Goal: Task Accomplishment & Management: Use online tool/utility

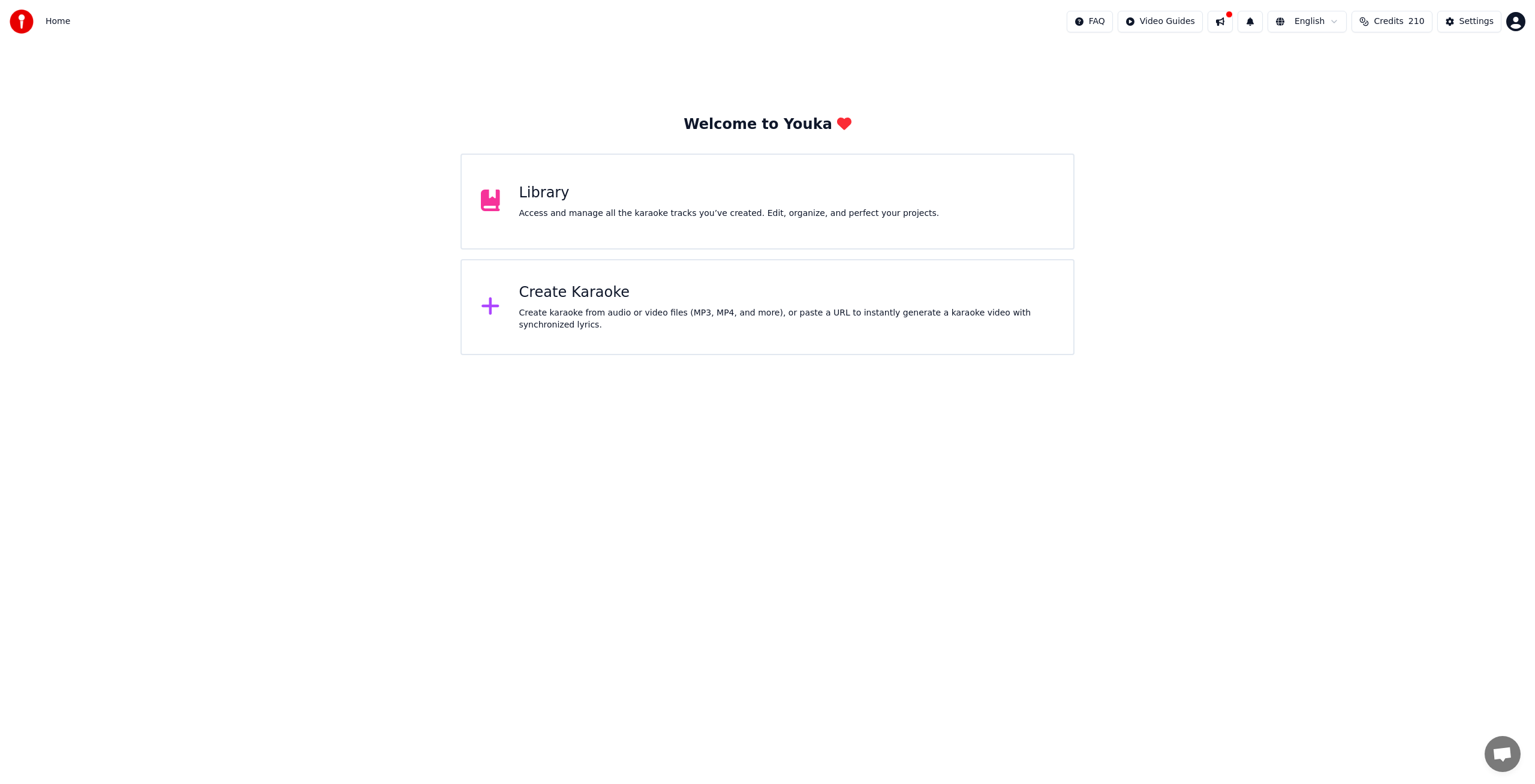
click at [551, 313] on div "Create karaoke from audio or video files (MP3, MP4, and more), or paste a URL t…" at bounding box center [787, 319] width 536 height 24
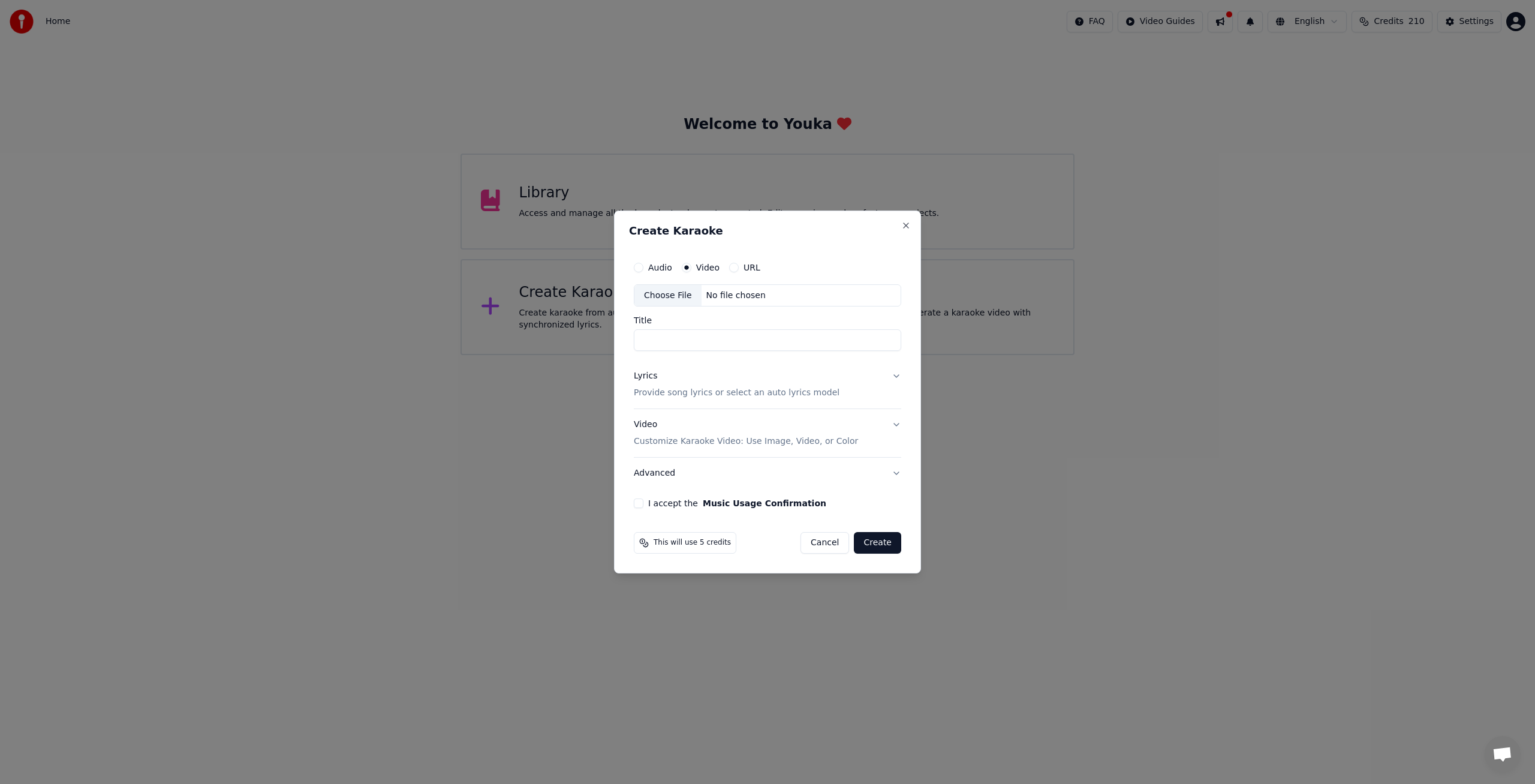
click at [728, 298] on div "No file chosen" at bounding box center [736, 296] width 69 height 12
type input "**********"
click at [764, 394] on p "Provide song lyrics or select an auto lyrics model" at bounding box center [734, 393] width 206 height 12
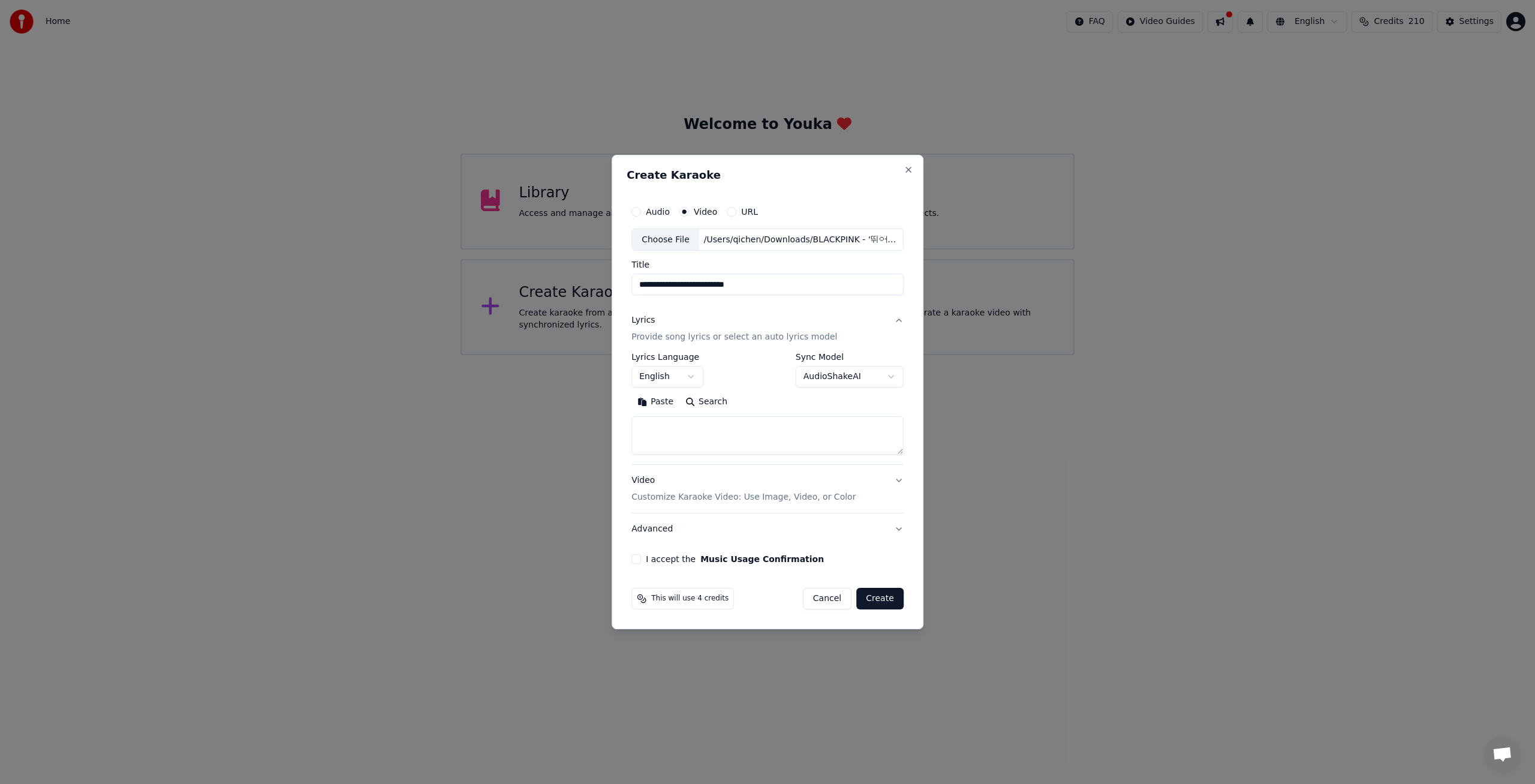
click at [709, 427] on textarea at bounding box center [767, 436] width 272 height 38
click at [668, 434] on textarea at bounding box center [767, 436] width 272 height 38
paste textarea "**********"
type textarea "**********"
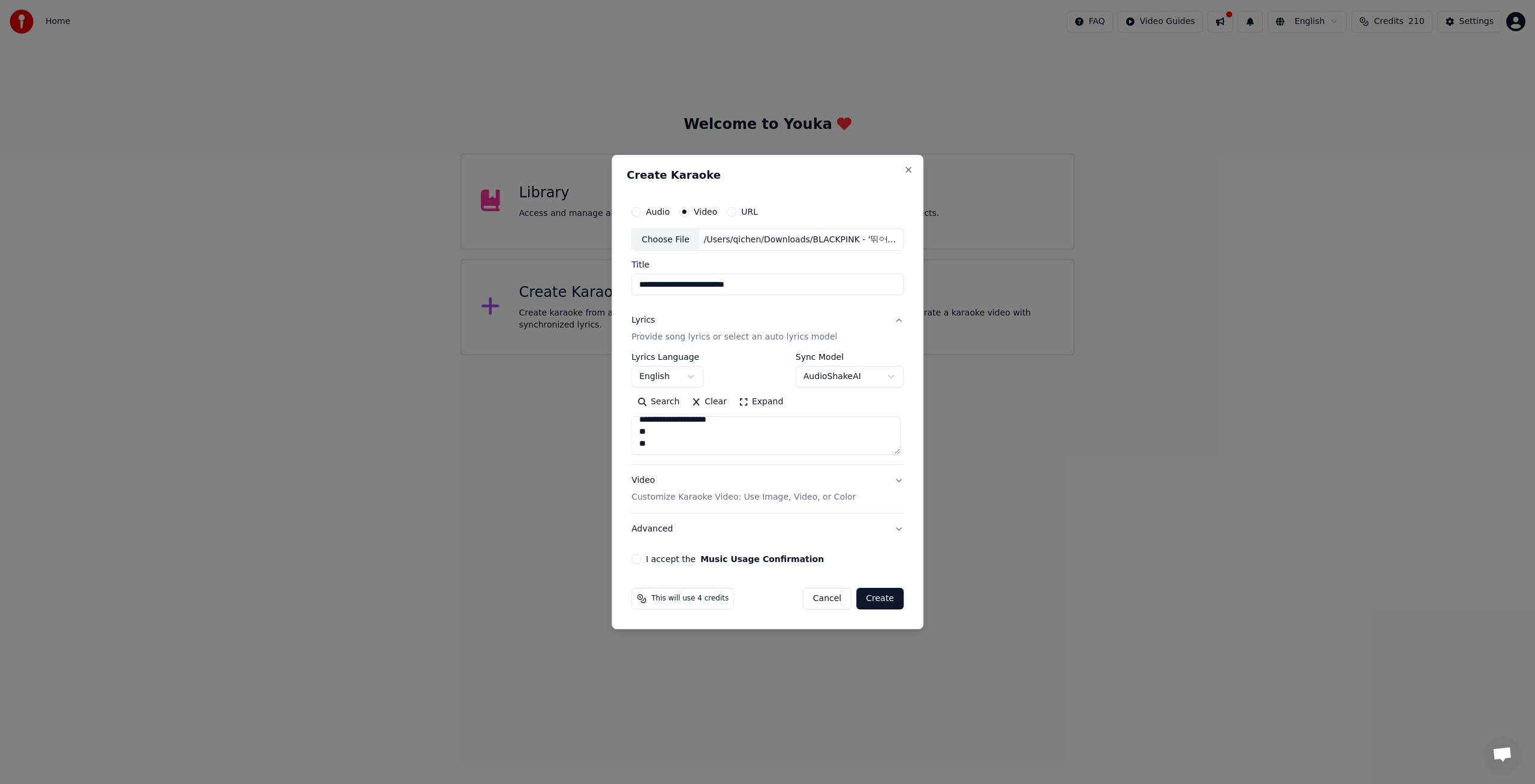
click at [673, 355] on body "**********" at bounding box center [768, 177] width 1535 height 355
click at [627, 560] on div "**********" at bounding box center [768, 392] width 312 height 475
click at [644, 558] on div "I accept the Music Usage Confirmation" at bounding box center [767, 559] width 272 height 10
drag, startPoint x: 642, startPoint y: 559, endPoint x: 649, endPoint y: 560, distance: 7.1
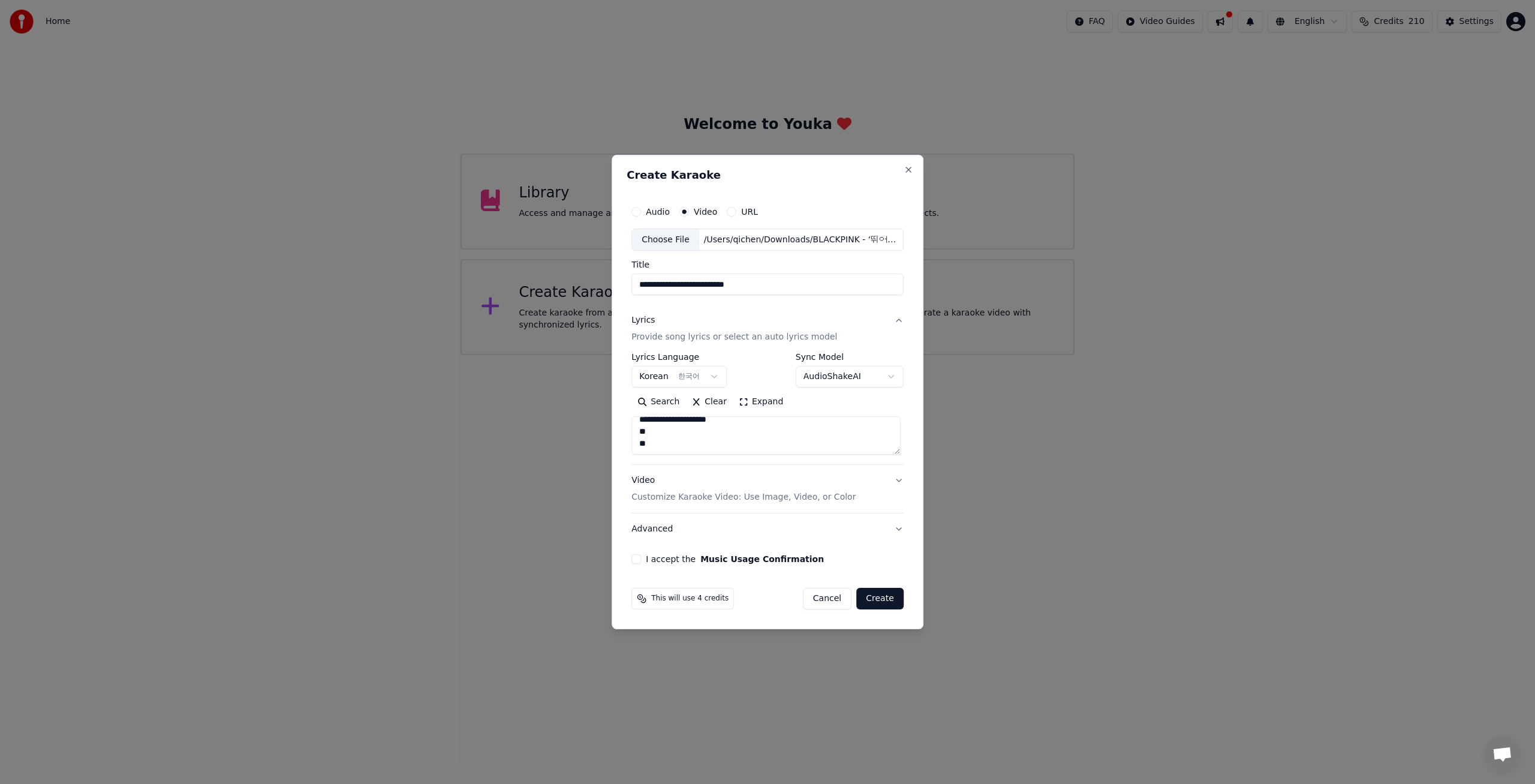
click at [641, 559] on div "I accept the Music Usage Confirmation" at bounding box center [767, 559] width 272 height 10
click at [641, 560] on button "I accept the Music Usage Confirmation" at bounding box center [636, 559] width 10 height 10
click at [877, 597] on button "Create" at bounding box center [880, 599] width 47 height 22
select select "**"
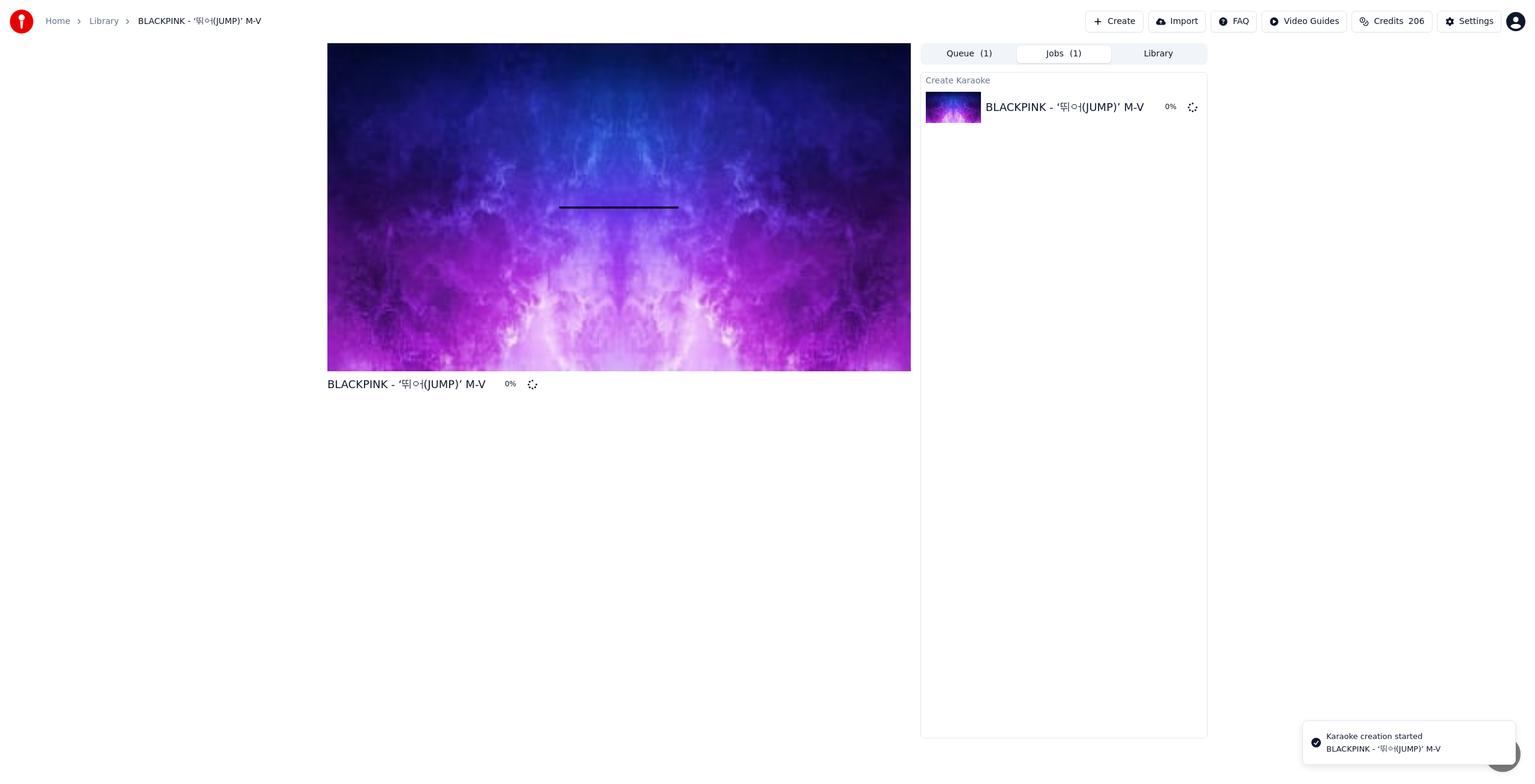
click at [1128, 22] on button "Create" at bounding box center [1114, 22] width 58 height 22
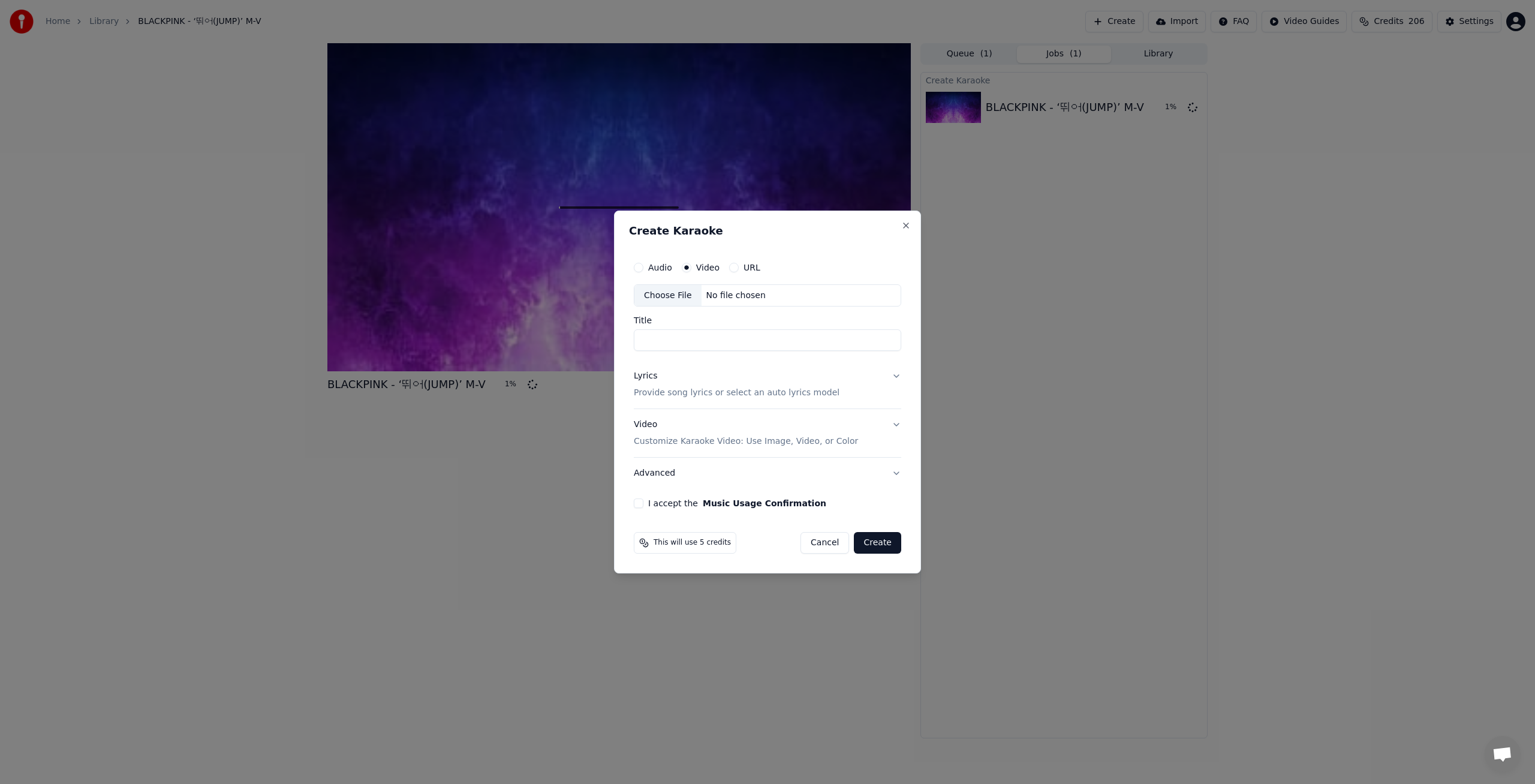
click at [768, 292] on div "Choose File No file chosen" at bounding box center [768, 296] width 268 height 23
type input "**********"
click at [790, 396] on p "Provide song lyrics or select an auto lyrics model" at bounding box center [734, 393] width 206 height 12
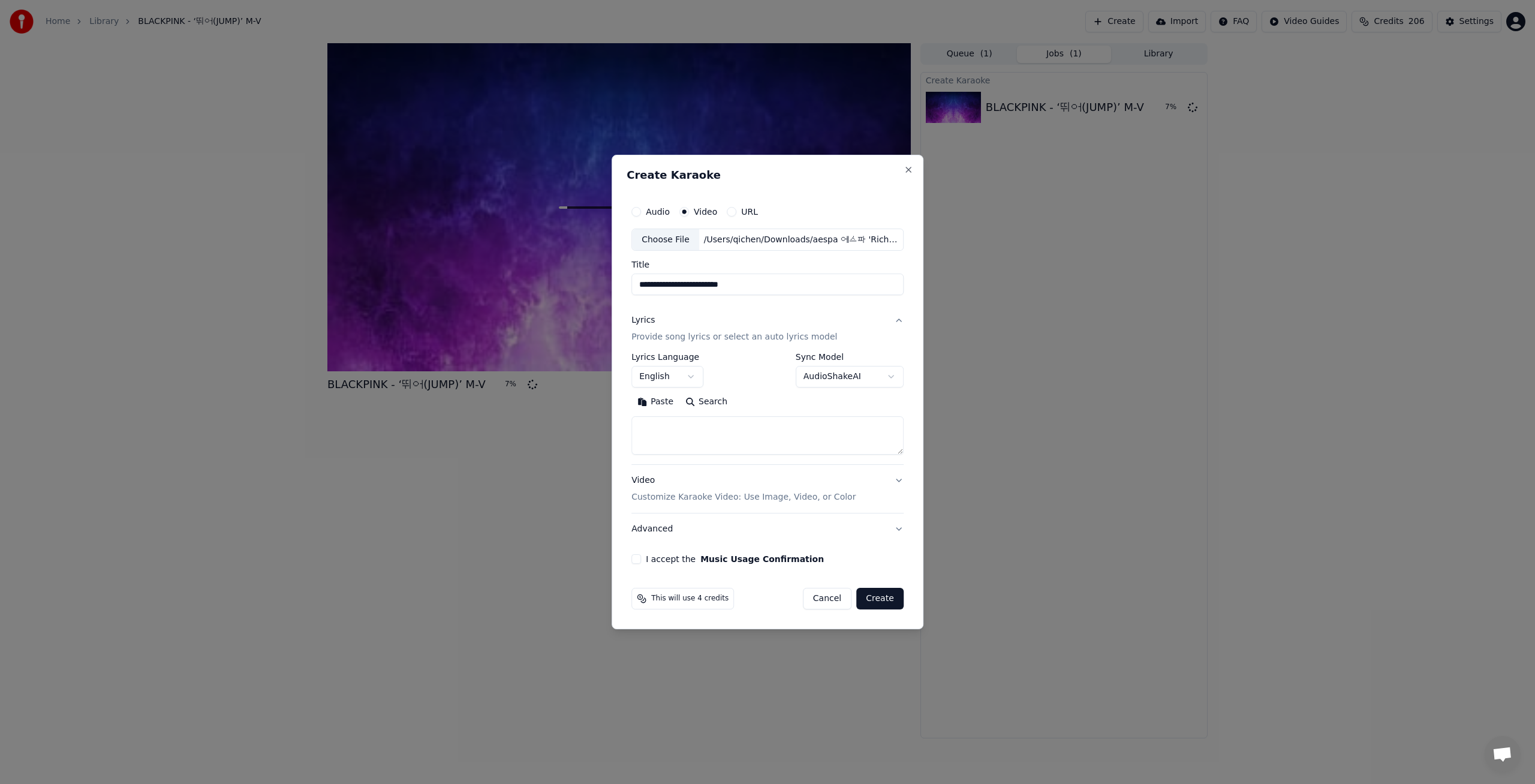
click at [663, 430] on textarea at bounding box center [767, 436] width 272 height 38
paste textarea "**********"
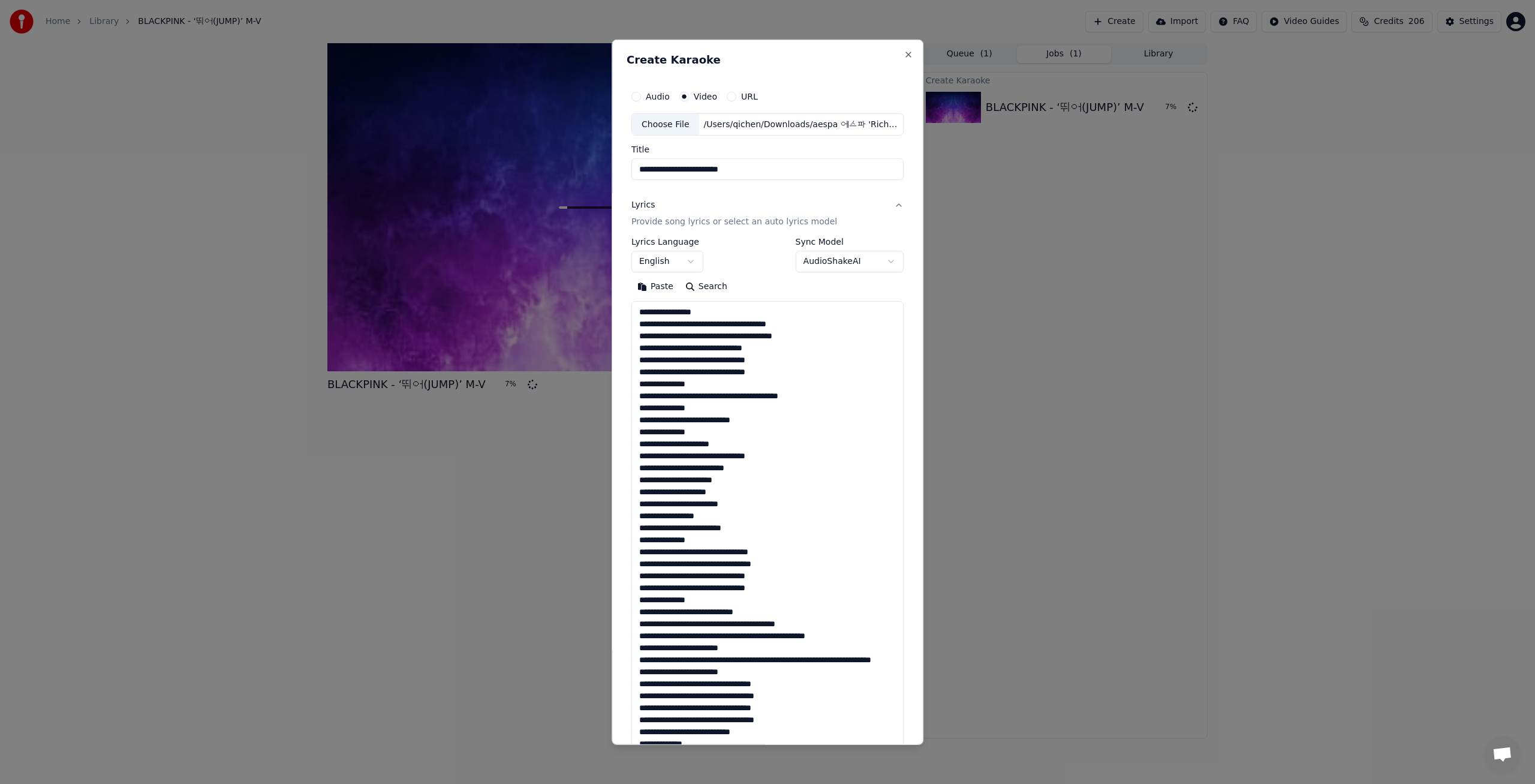
scroll to position [937, 0]
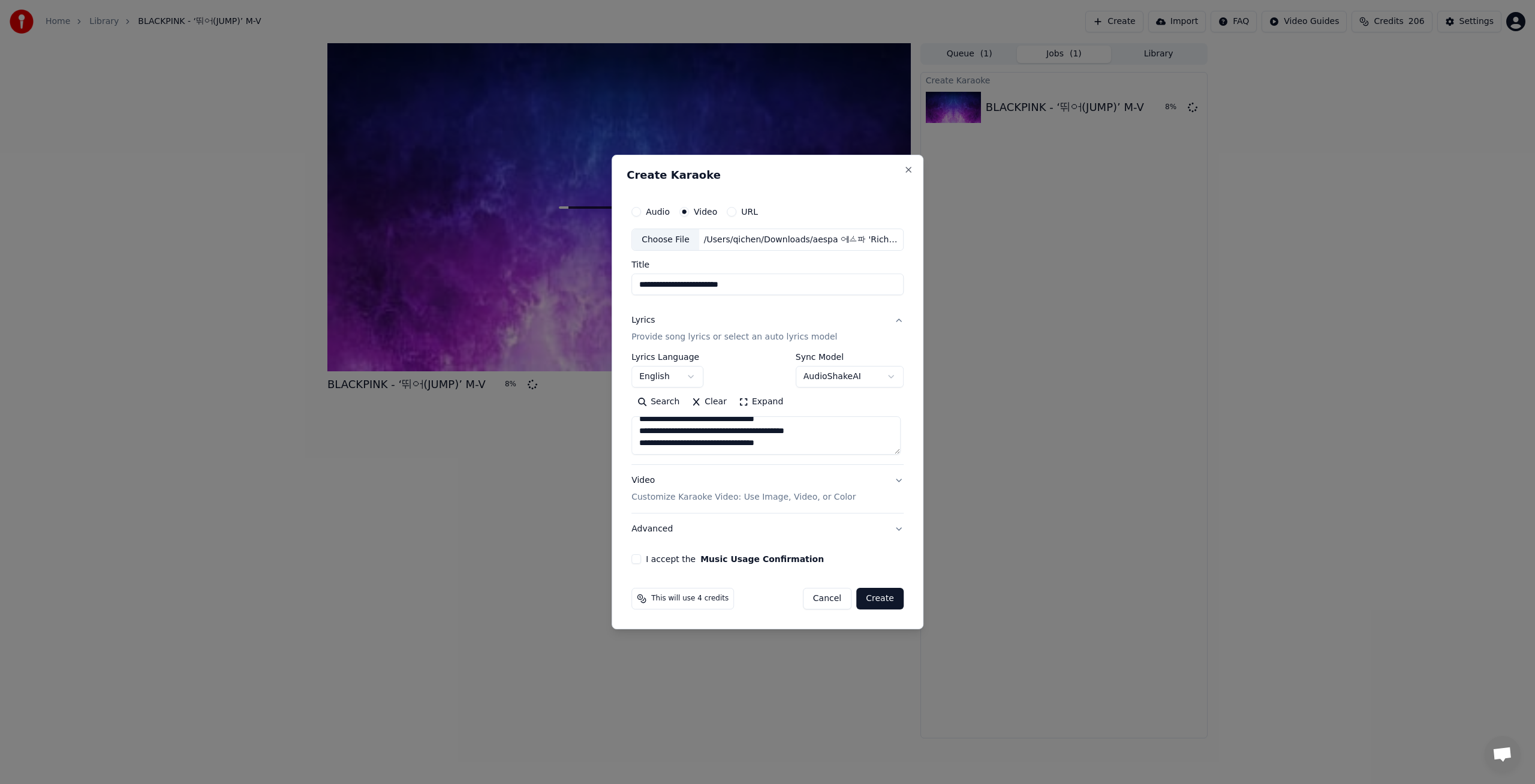
type textarea "**********"
click at [637, 561] on button "I accept the Music Usage Confirmation" at bounding box center [636, 559] width 10 height 10
click at [875, 599] on button "Create" at bounding box center [880, 599] width 47 height 22
select select "**"
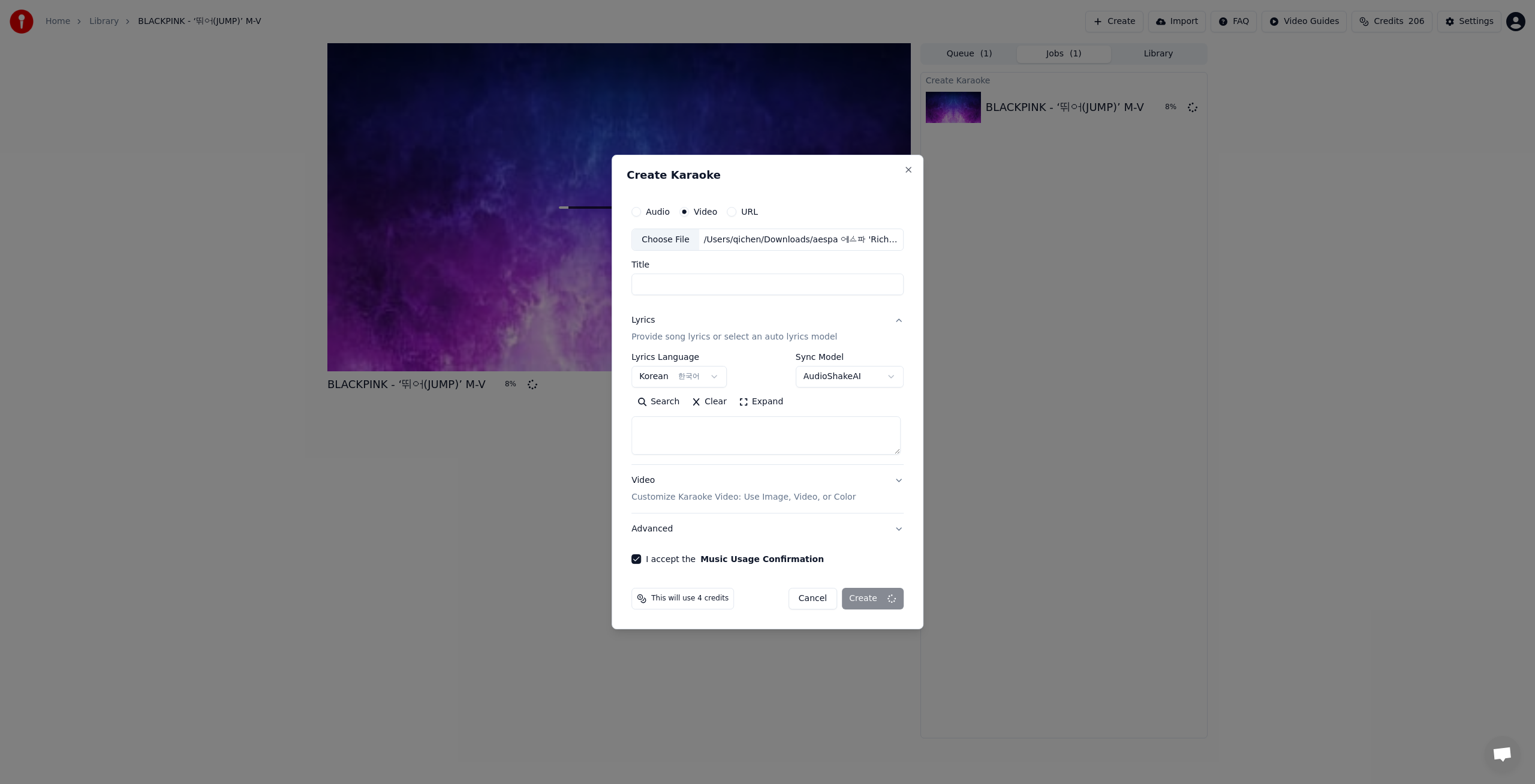
select select
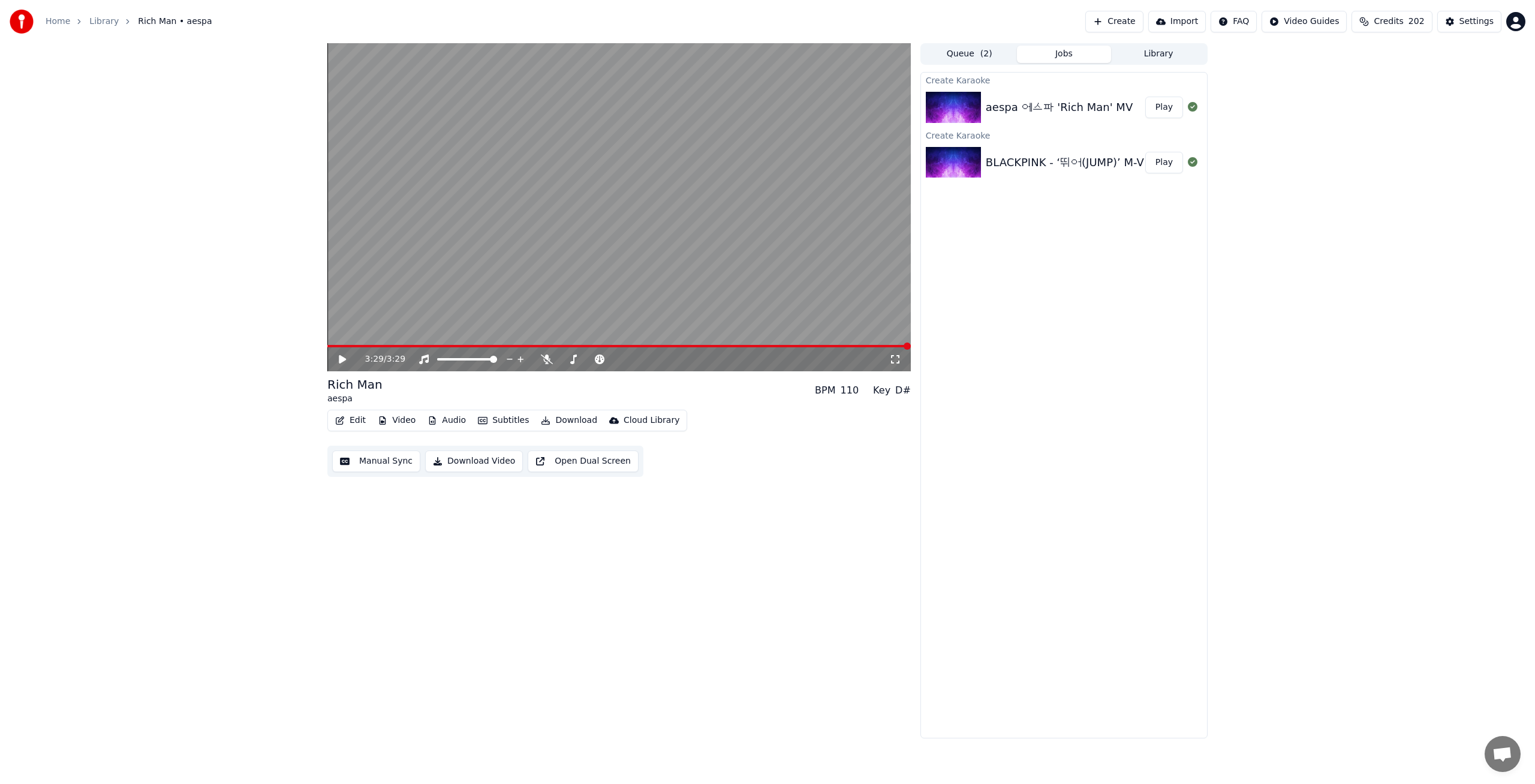
click at [1082, 155] on div "BLACKPINK - ‘뛰어(JUMP)’ M-V" at bounding box center [1065, 162] width 159 height 17
click at [564, 422] on button "Download" at bounding box center [569, 420] width 66 height 17
click at [590, 481] on div "InAndOn [.mp4]" at bounding box center [590, 484] width 67 height 12
click at [1101, 227] on div "BLACKPINK - ‘뛰어(JUMP)’ M-V Play" at bounding box center [1064, 217] width 286 height 41
click at [1158, 216] on button "Play" at bounding box center [1164, 217] width 38 height 22
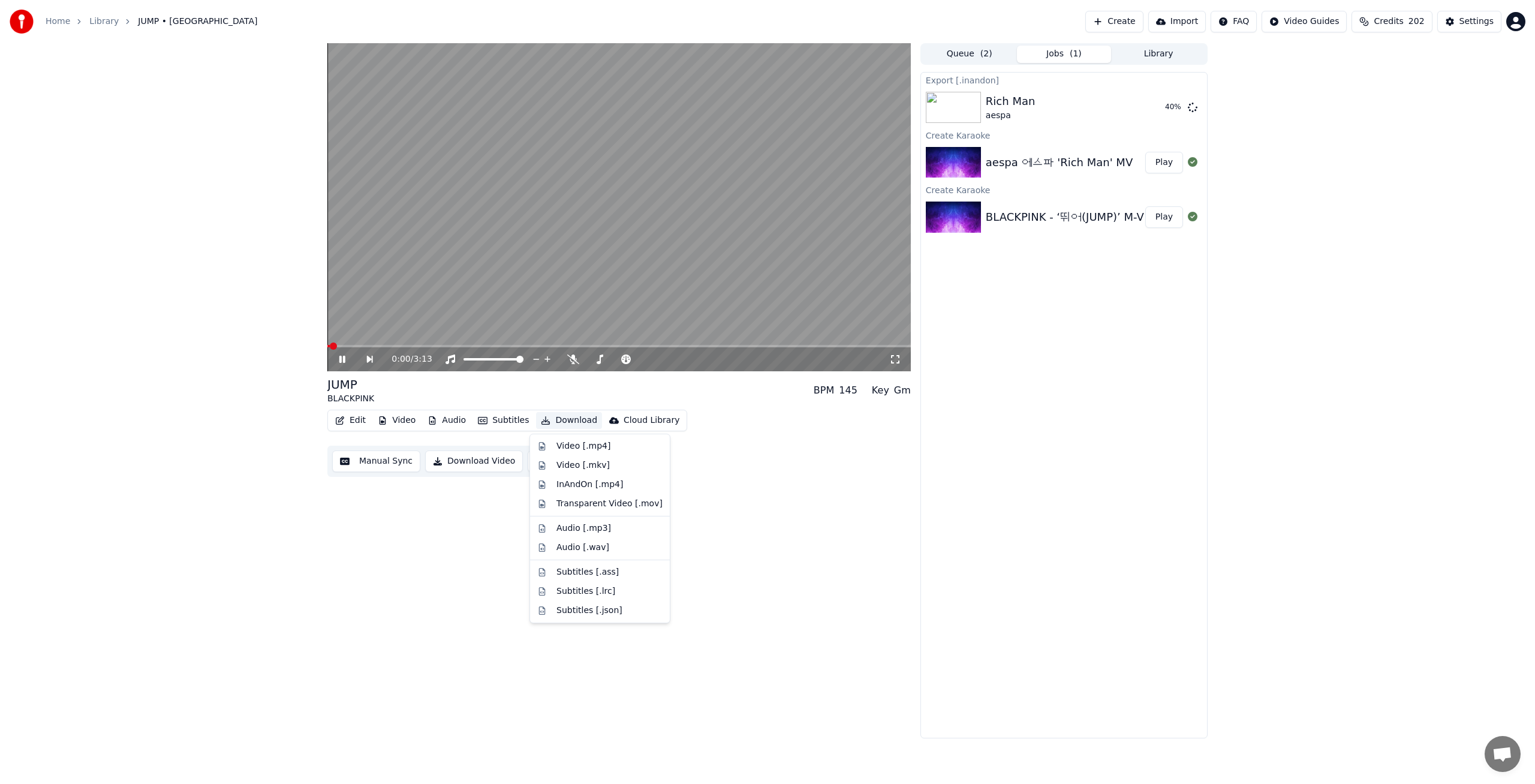
click at [566, 419] on button "Download" at bounding box center [569, 420] width 66 height 17
click at [592, 479] on div "InAndOn [.mp4]" at bounding box center [590, 484] width 67 height 12
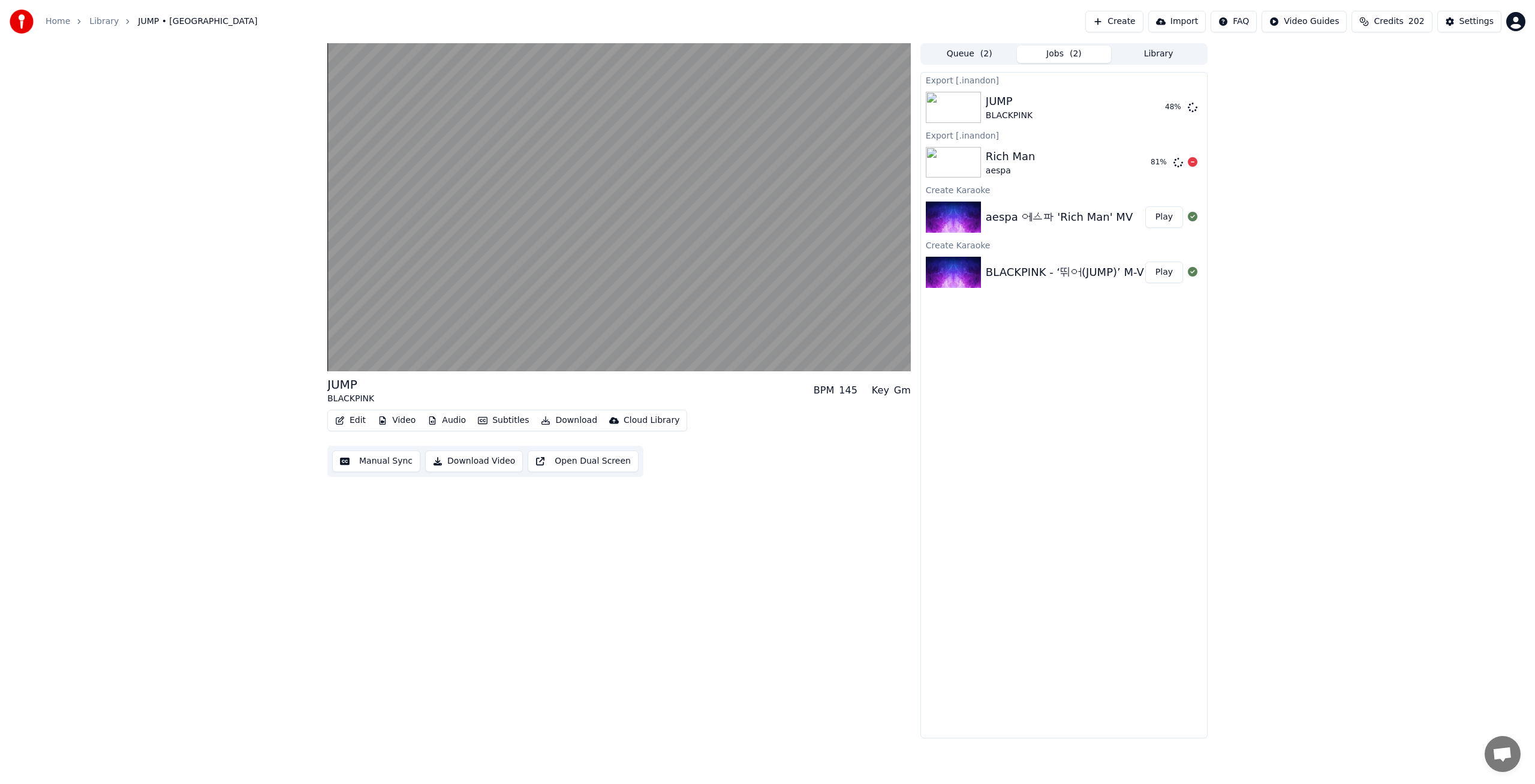
click at [1023, 161] on div "Rich Man" at bounding box center [1011, 157] width 50 height 17
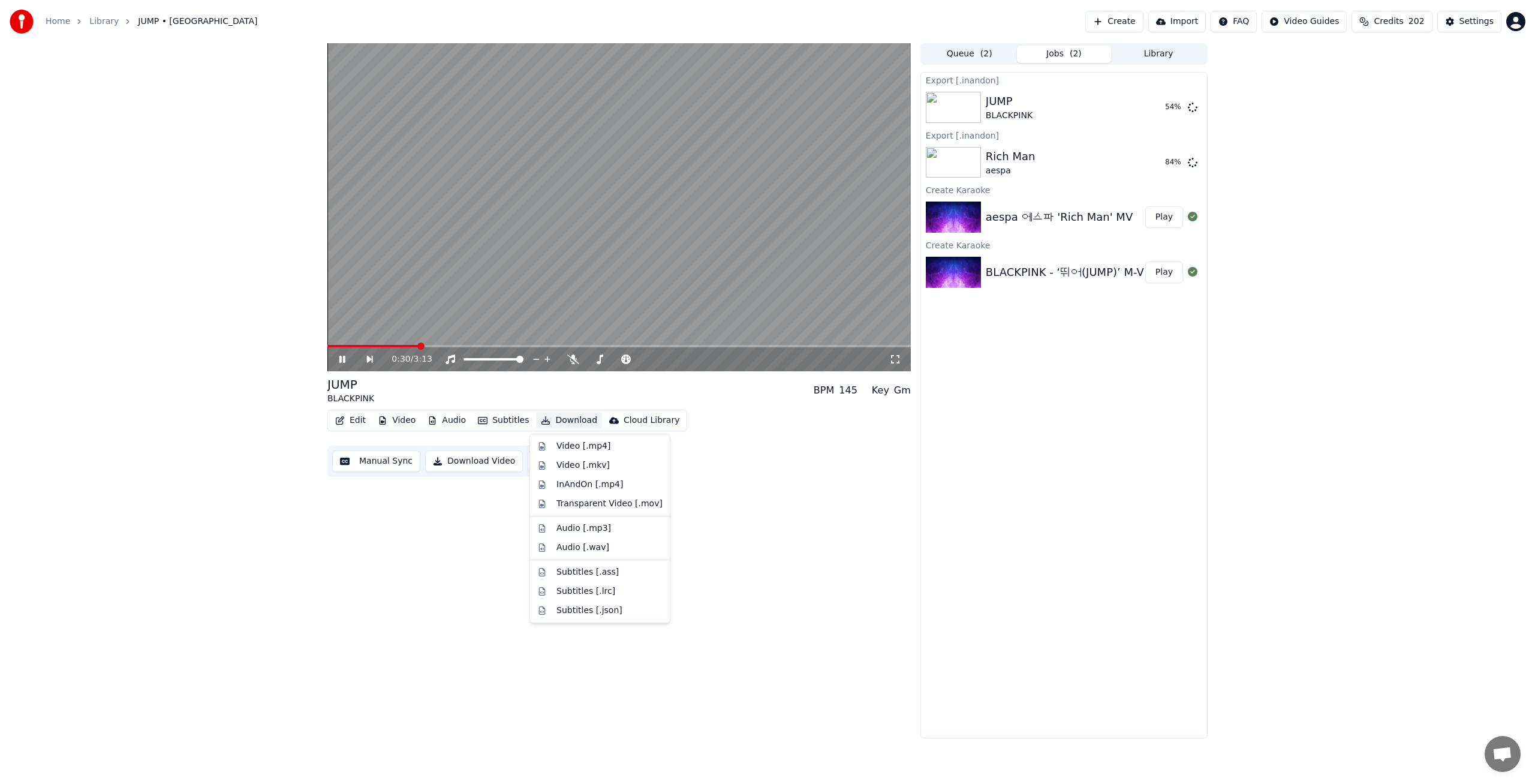
click at [578, 422] on button "Download" at bounding box center [569, 420] width 66 height 17
click at [592, 481] on div "InAndOn [.mp4]" at bounding box center [590, 484] width 67 height 12
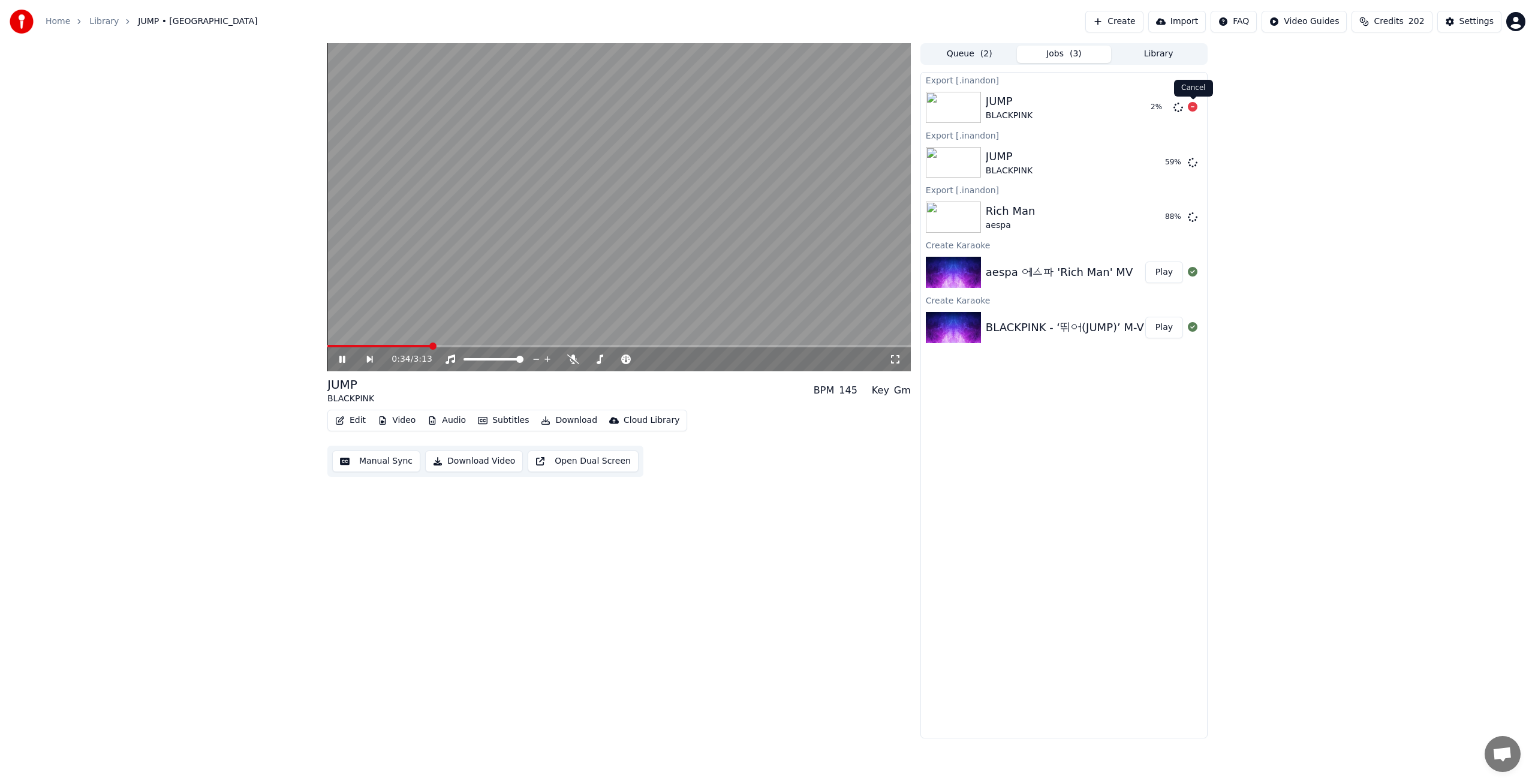
click at [1194, 108] on icon at bounding box center [1192, 106] width 10 height 10
click at [569, 420] on button "Download" at bounding box center [569, 420] width 66 height 17
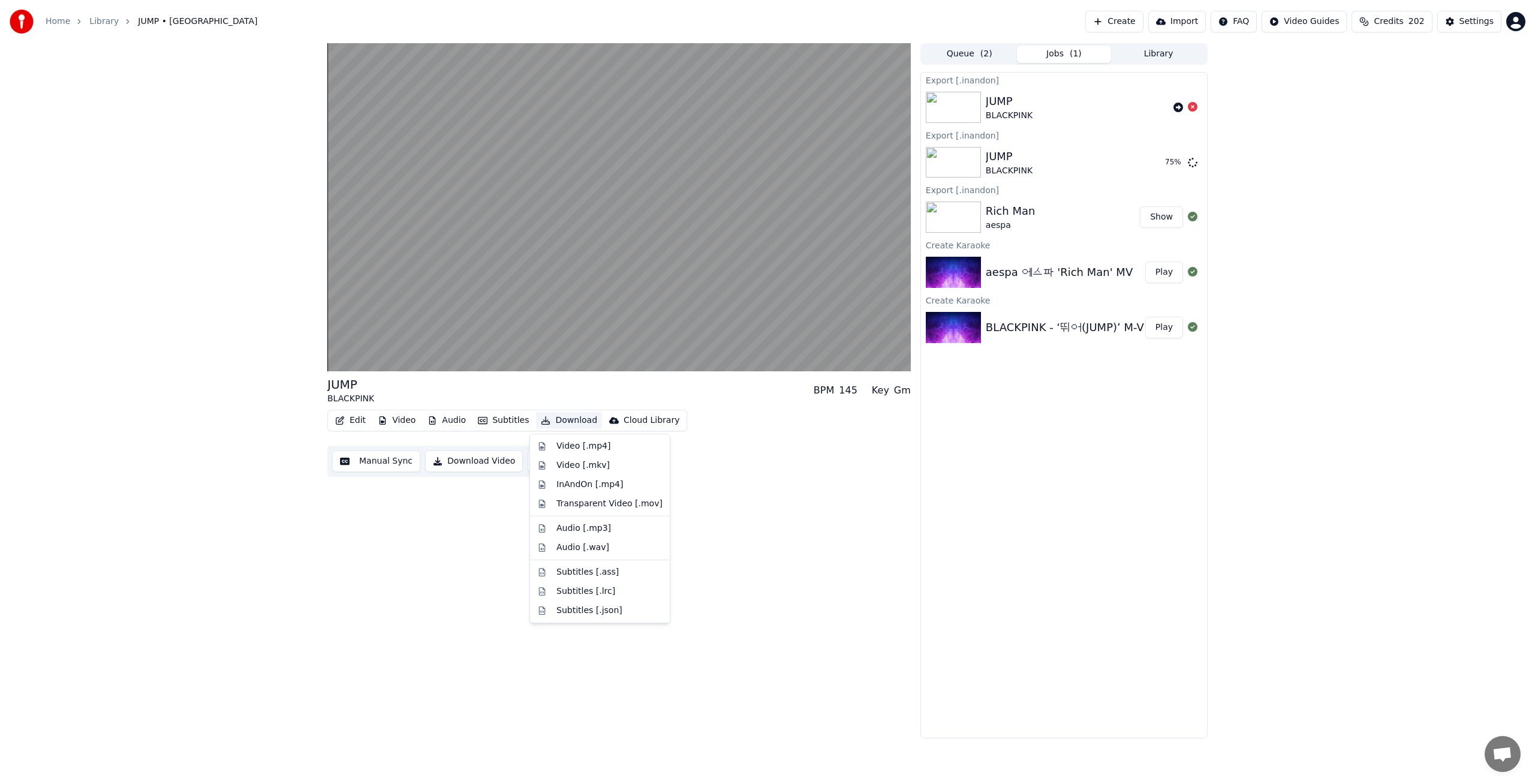
click at [758, 553] on div "JUMP BLACKPINK BPM 145 Key Gm Edit Video Audio Subtitles Download Cloud Library…" at bounding box center [619, 390] width 583 height 695
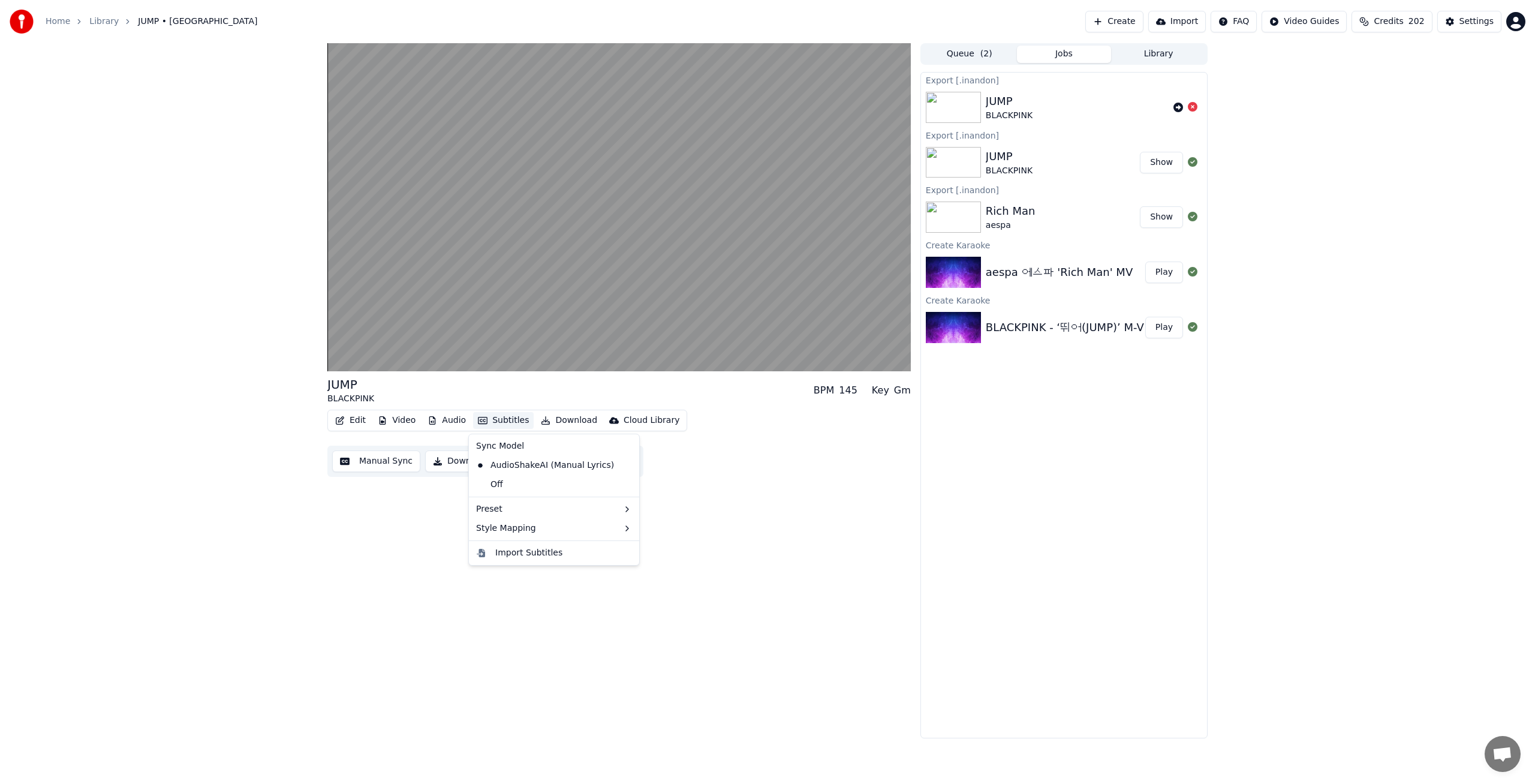
click at [494, 425] on button "Subtitles" at bounding box center [503, 420] width 61 height 17
click at [355, 420] on button "Edit" at bounding box center [350, 420] width 40 height 17
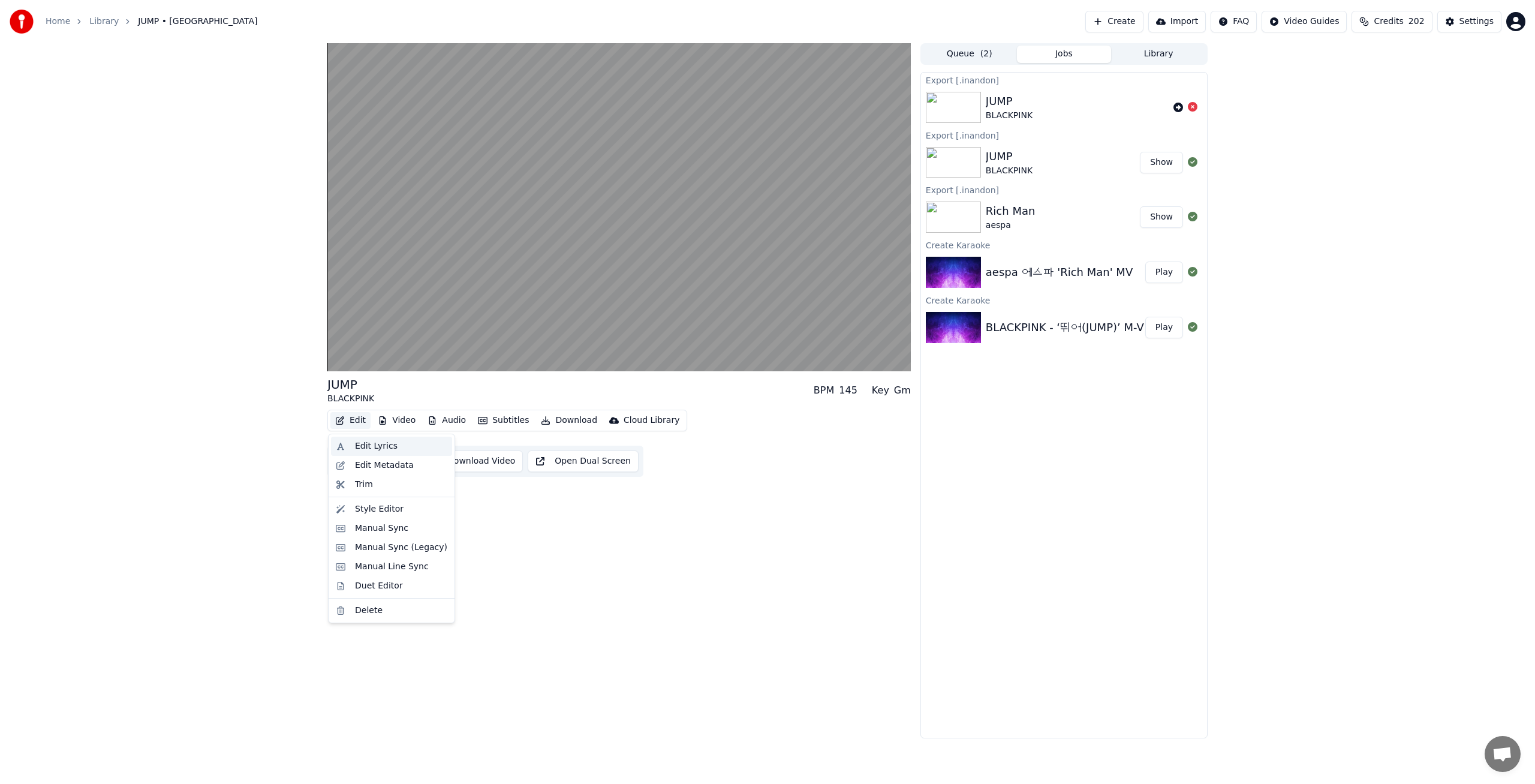
click at [394, 449] on div "Edit Lyrics" at bounding box center [401, 446] width 92 height 12
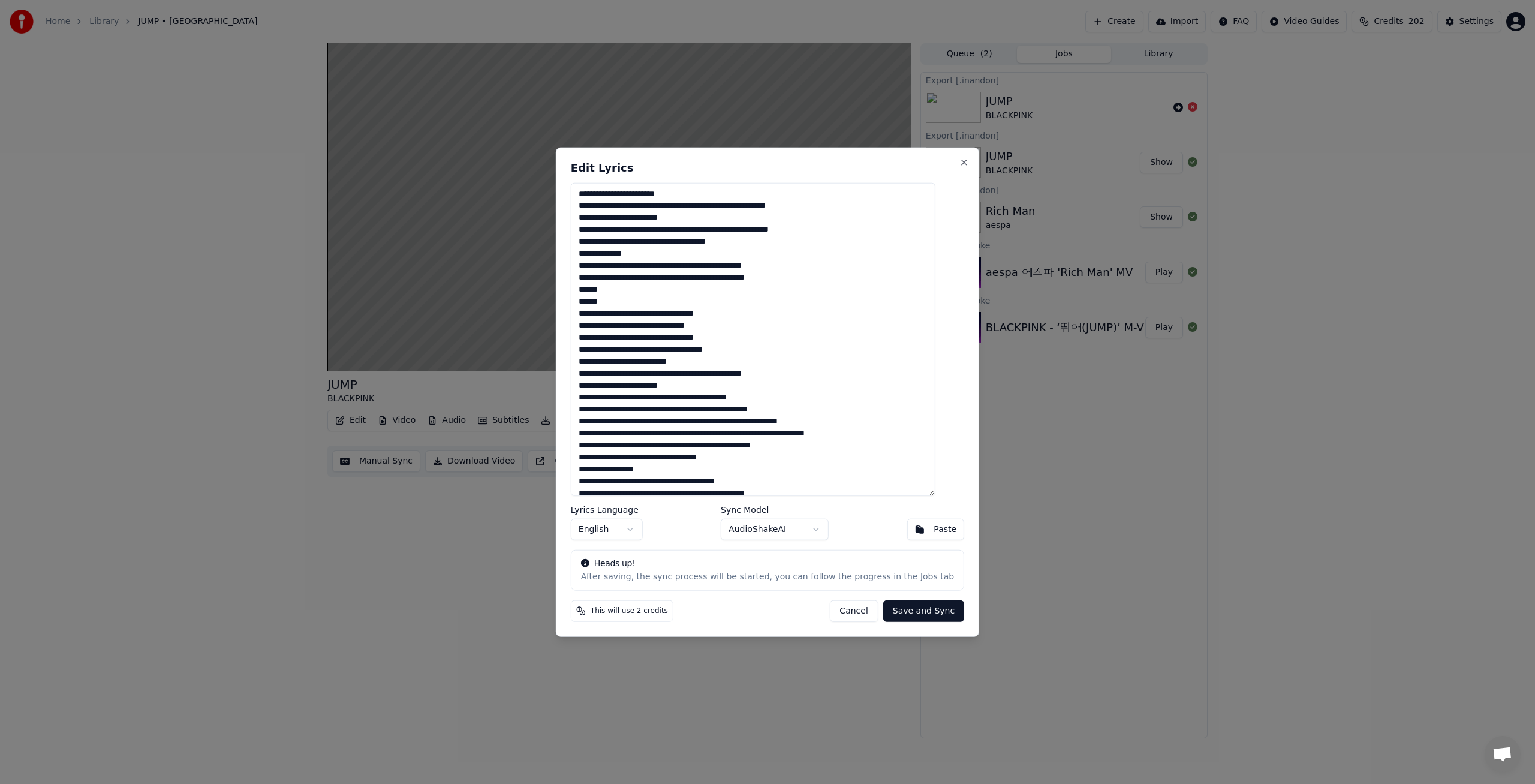
click at [608, 535] on body "Home Library JUMP • BLACKPINK Create Import FAQ Video Guides Credits 202 Settin…" at bounding box center [768, 392] width 1535 height 784
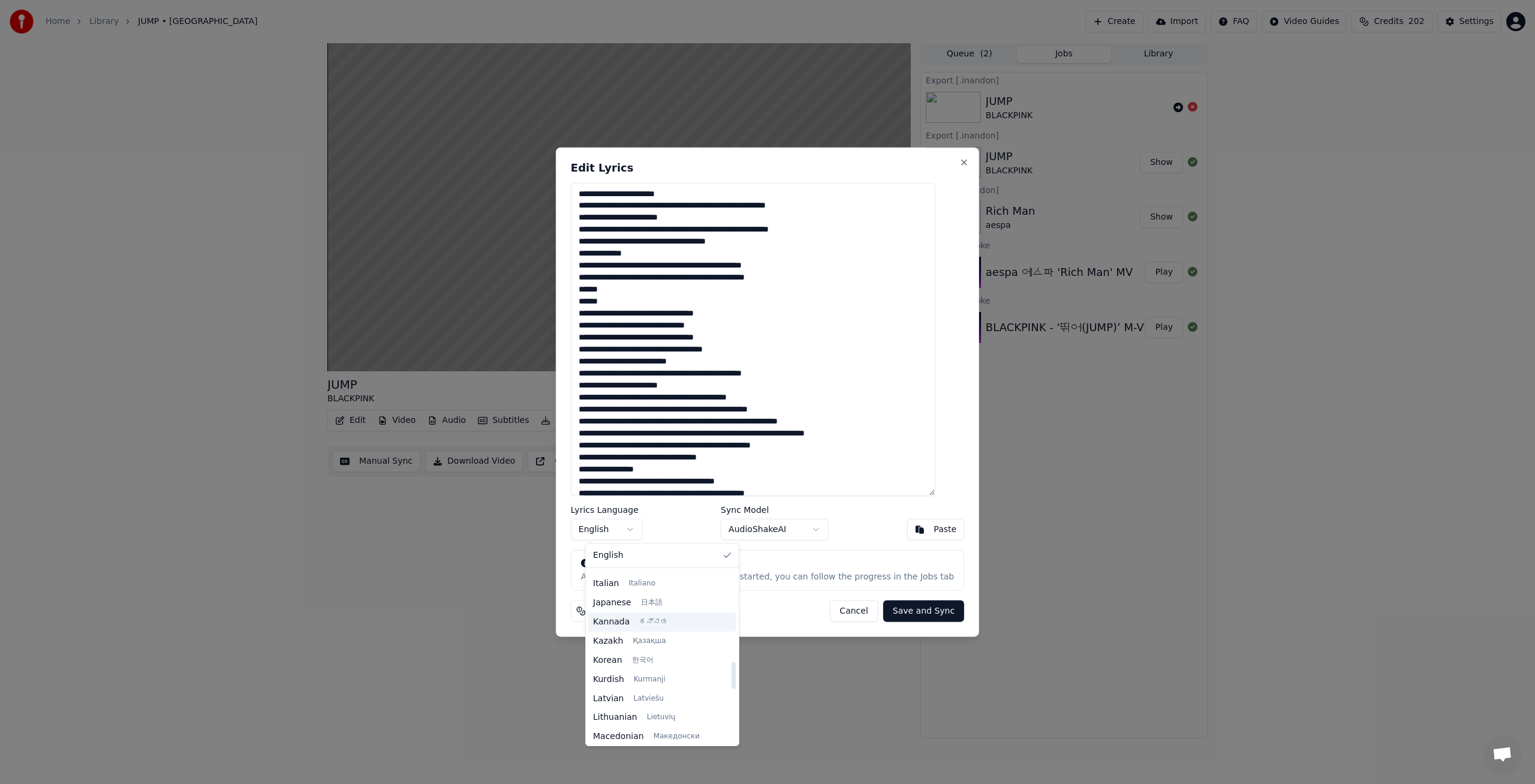
scroll to position [439, 0]
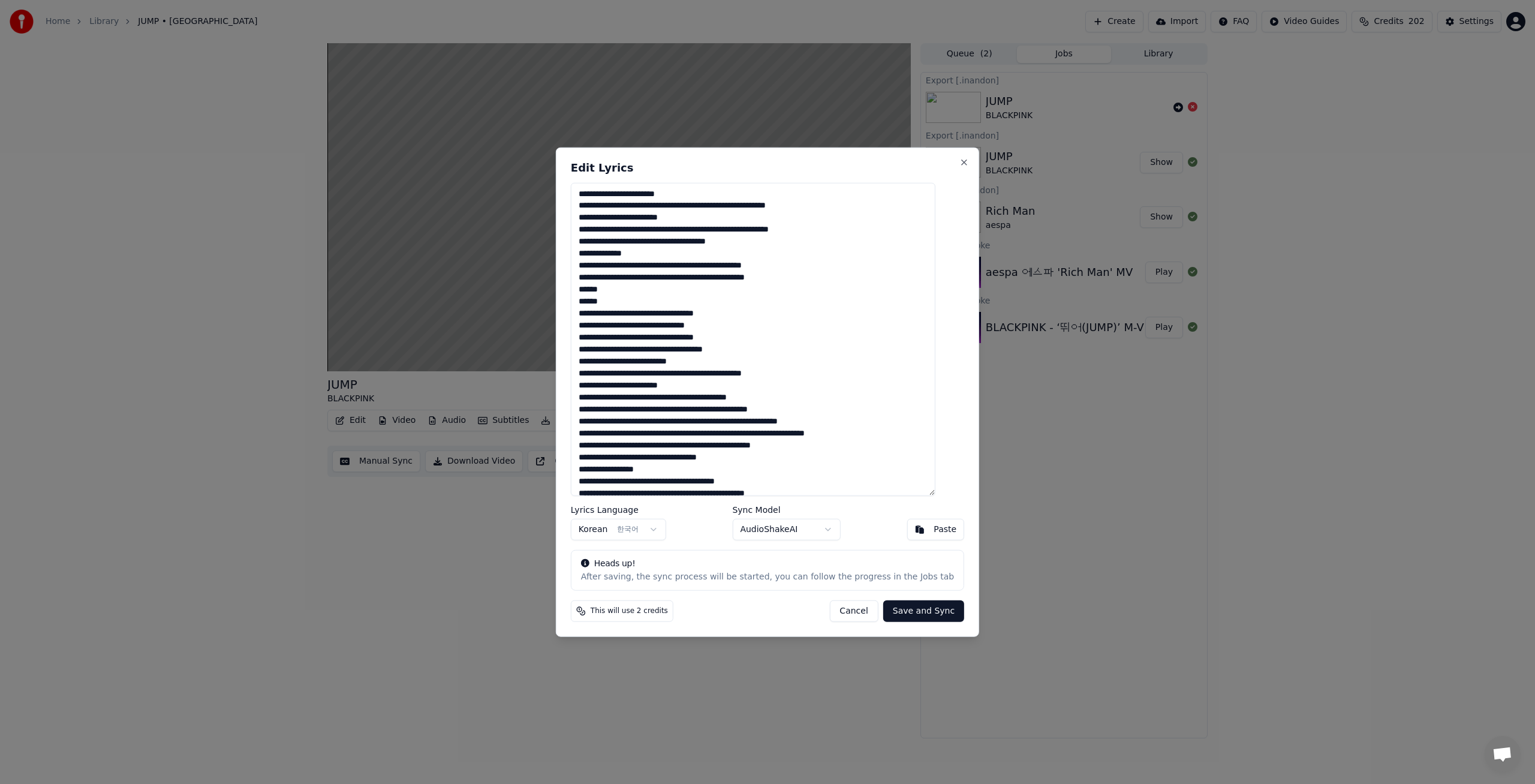
click at [927, 619] on button "Save and Sync" at bounding box center [924, 611] width 81 height 22
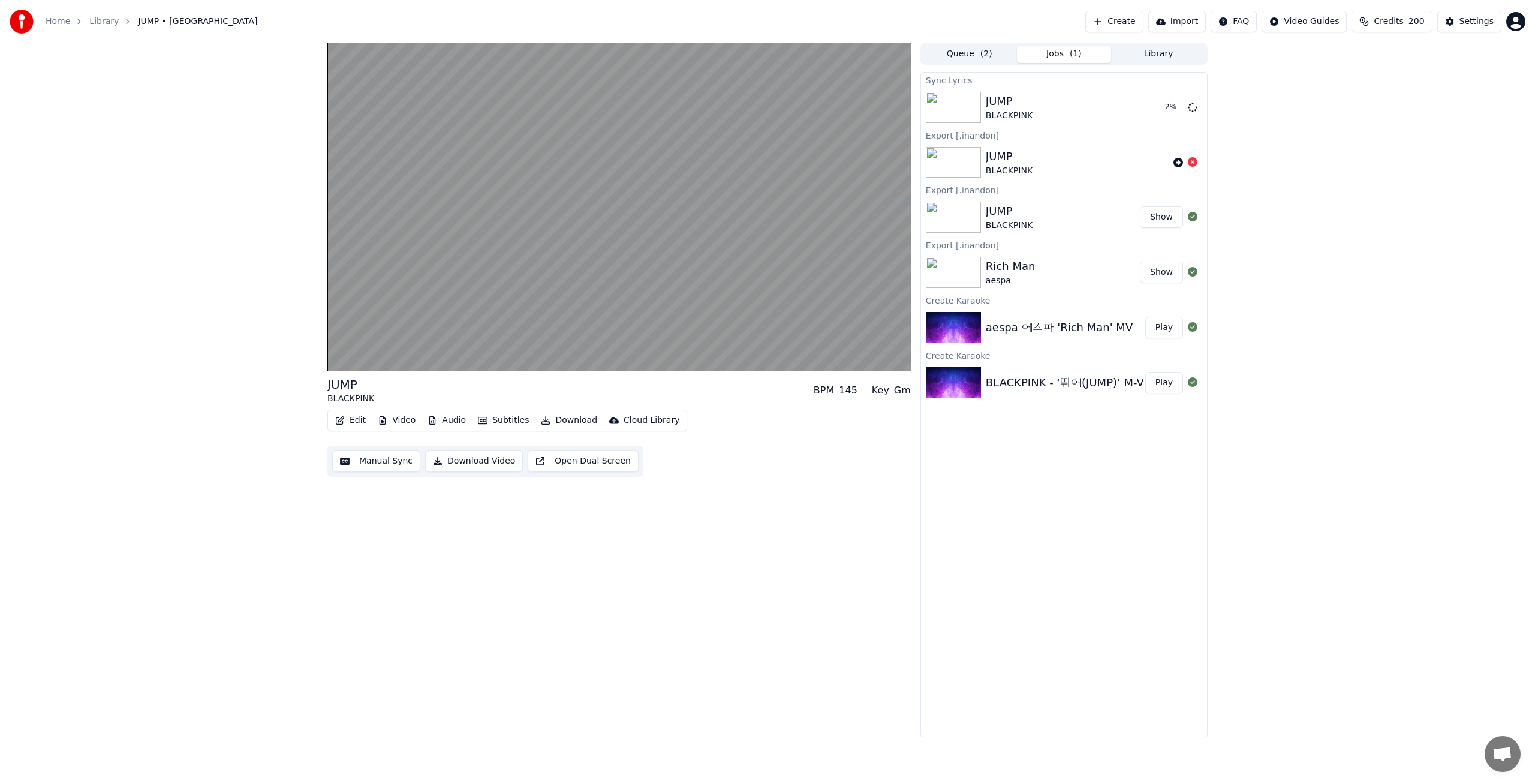
click at [1164, 273] on button "Show" at bounding box center [1162, 272] width 43 height 22
click at [1171, 110] on button "Play" at bounding box center [1164, 108] width 38 height 22
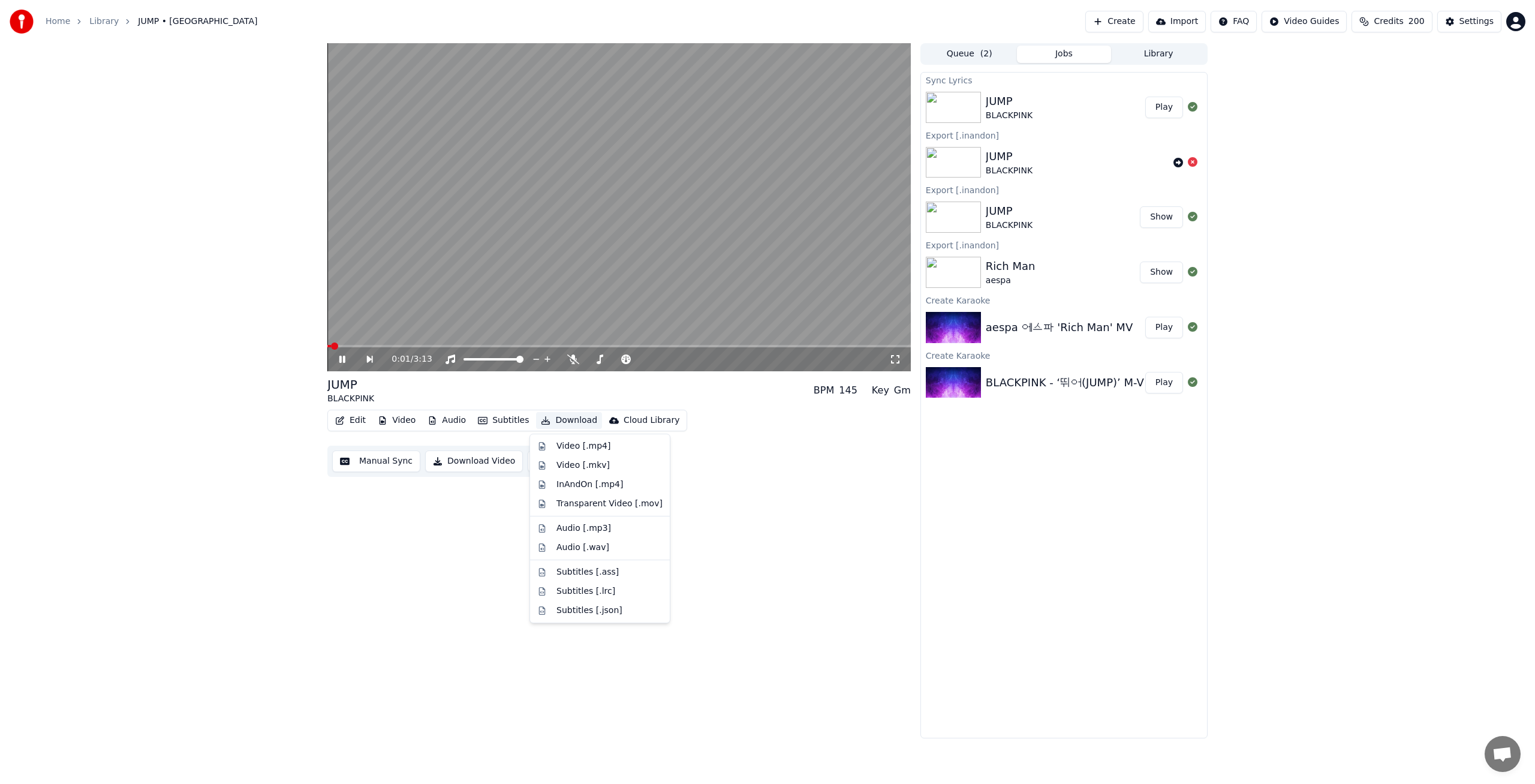
click at [569, 424] on button "Download" at bounding box center [569, 420] width 66 height 17
click at [578, 486] on div "InAndOn [.mp4]" at bounding box center [590, 484] width 67 height 12
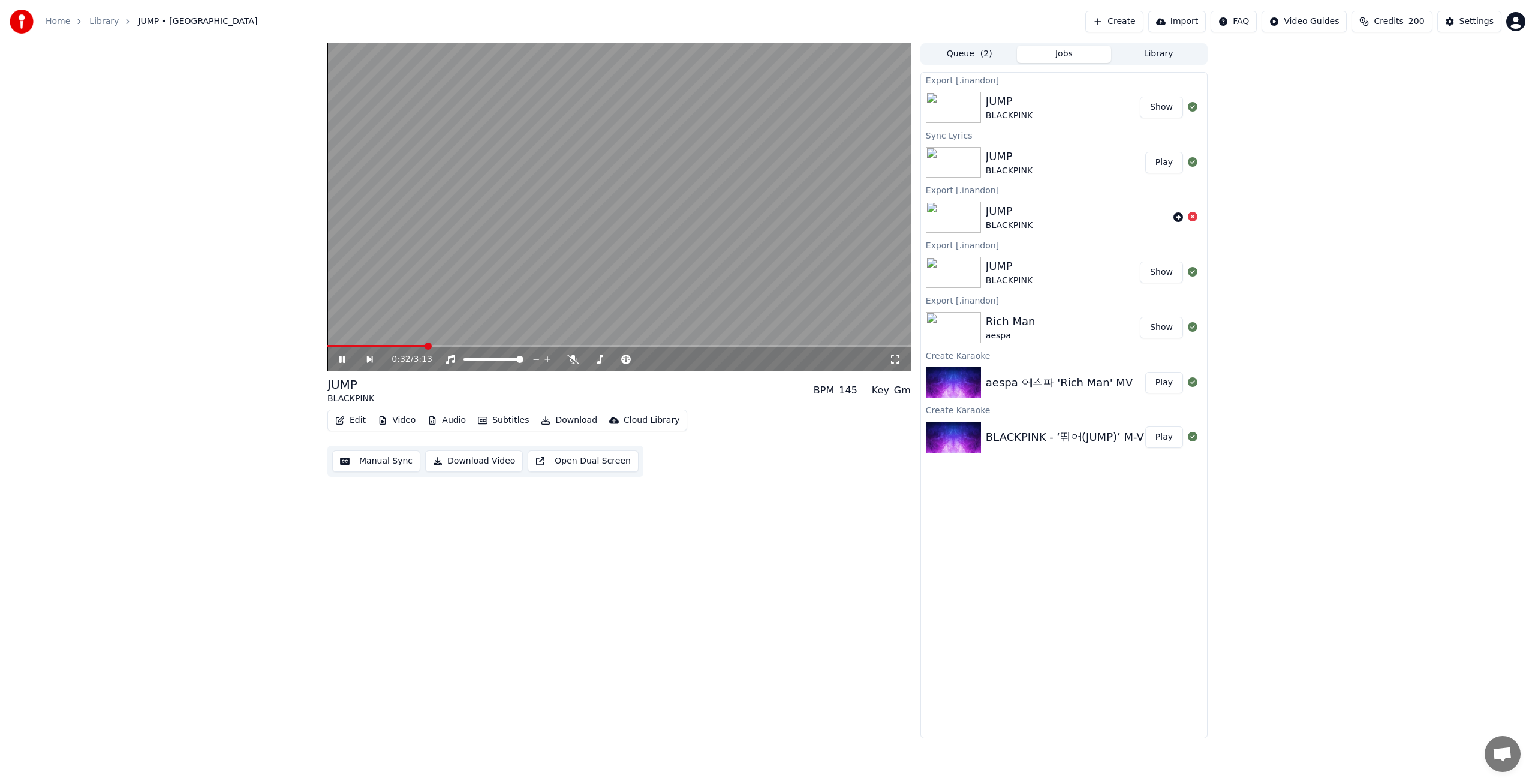
click at [1164, 111] on button "Show" at bounding box center [1162, 108] width 43 height 22
